Goal: Task Accomplishment & Management: Complete application form

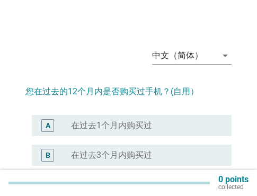
scroll to position [53, 0]
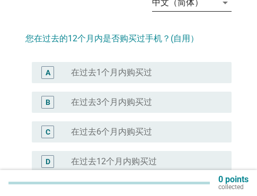
click at [219, 4] on icon "arrow_drop_down" at bounding box center [225, 2] width 13 height 13
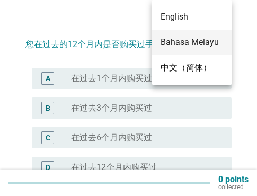
click at [193, 39] on div "Bahasa Melayu" at bounding box center [191, 42] width 62 height 13
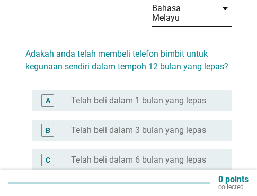
scroll to position [0, 0]
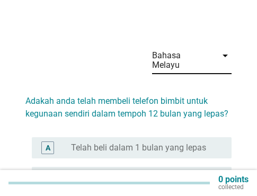
click at [194, 59] on div "Bahasa Melayu" at bounding box center [181, 60] width 58 height 19
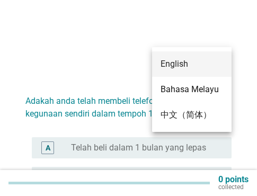
click at [191, 66] on div "English" at bounding box center [191, 64] width 62 height 13
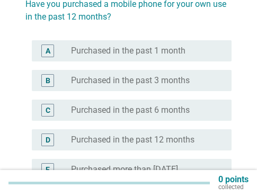
scroll to position [106, 0]
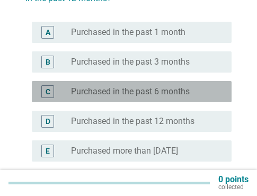
click at [131, 96] on label "Purchased in the past 6 months" at bounding box center [130, 91] width 119 height 11
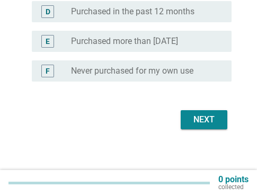
scroll to position [216, 0]
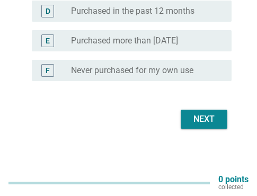
click at [204, 115] on div "Next" at bounding box center [204, 119] width 30 height 13
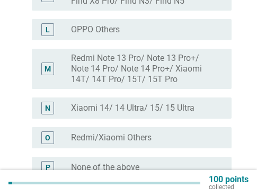
scroll to position [530, 0]
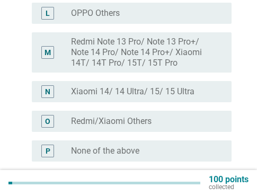
click at [180, 116] on div "radio_button_unchecked Redmi/Xiaomi Others" at bounding box center [143, 121] width 144 height 11
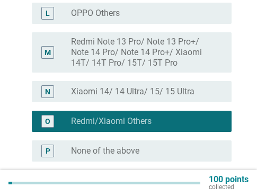
scroll to position [580, 0]
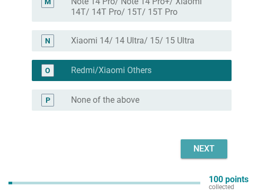
click at [227, 139] on button "Next" at bounding box center [204, 148] width 47 height 19
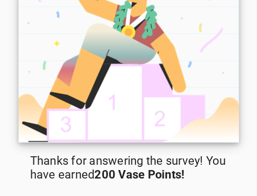
scroll to position [88, 0]
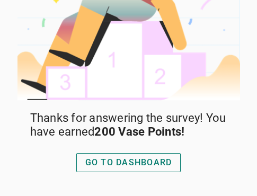
click at [135, 166] on div "GO TO DASHBOARD" at bounding box center [128, 162] width 87 height 13
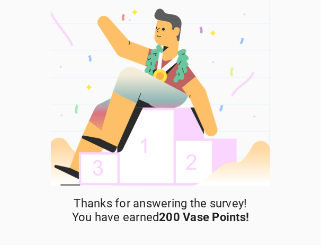
scroll to position [47, 0]
